Goal: Information Seeking & Learning: Check status

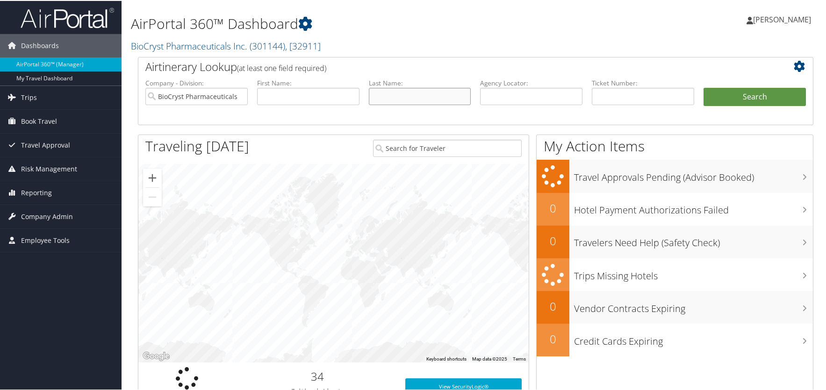
click at [434, 99] on input "text" at bounding box center [420, 95] width 102 height 17
type input "[PERSON_NAME]"
click at [704, 87] on button "Search" at bounding box center [755, 96] width 102 height 19
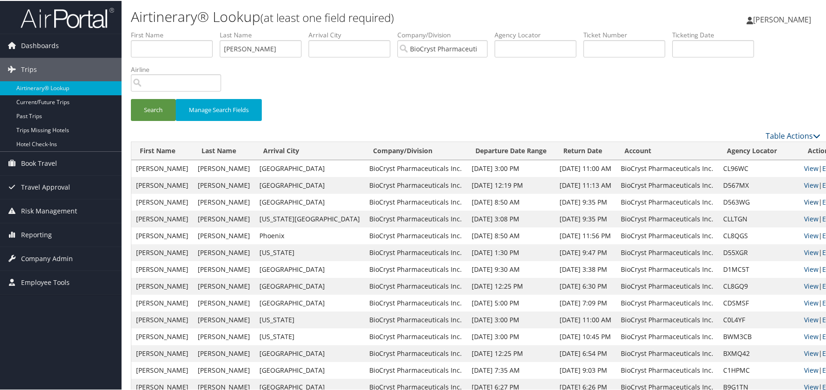
click at [804, 202] on link "View" at bounding box center [811, 201] width 14 height 9
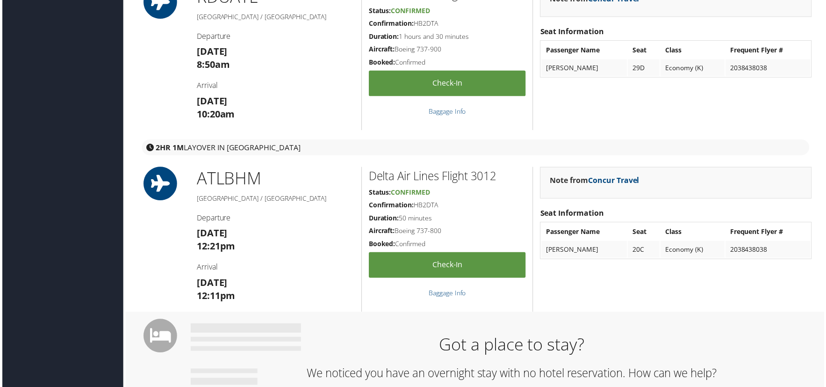
scroll to position [234, 0]
